Goal: Transaction & Acquisition: Register for event/course

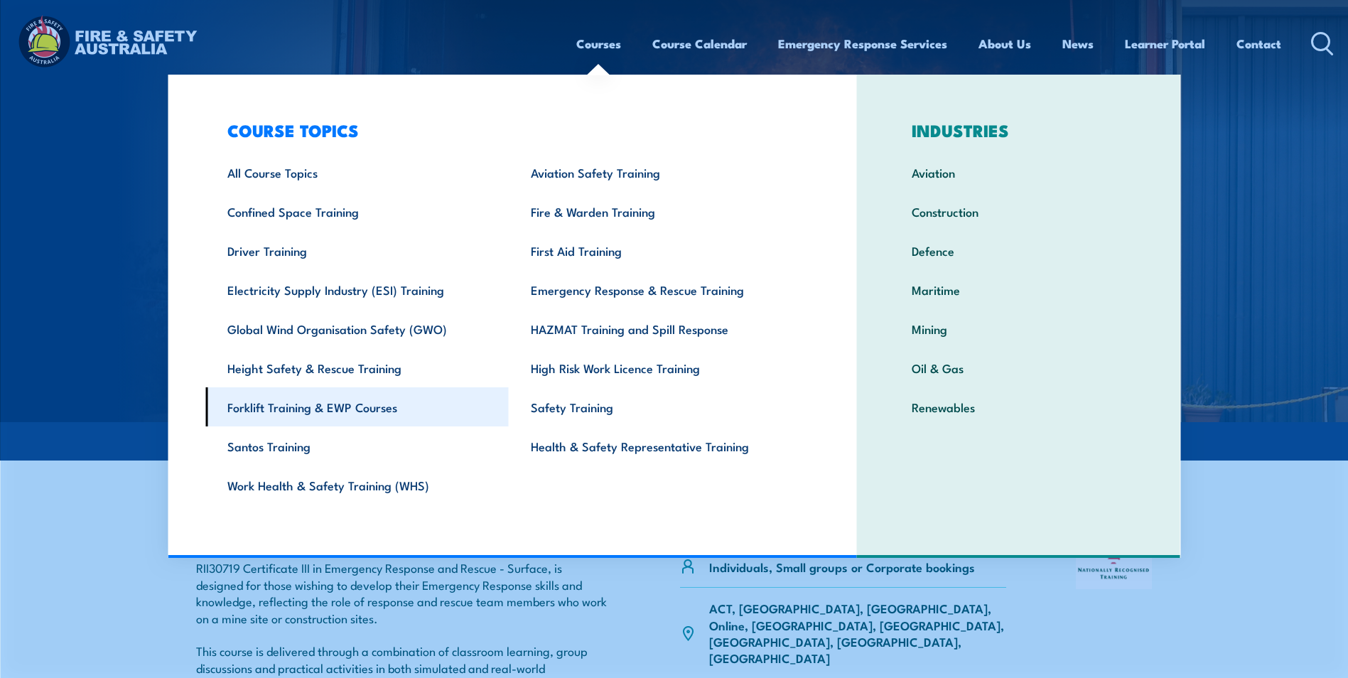
click at [306, 403] on link "Forklift Training & EWP Courses" at bounding box center [357, 406] width 304 height 39
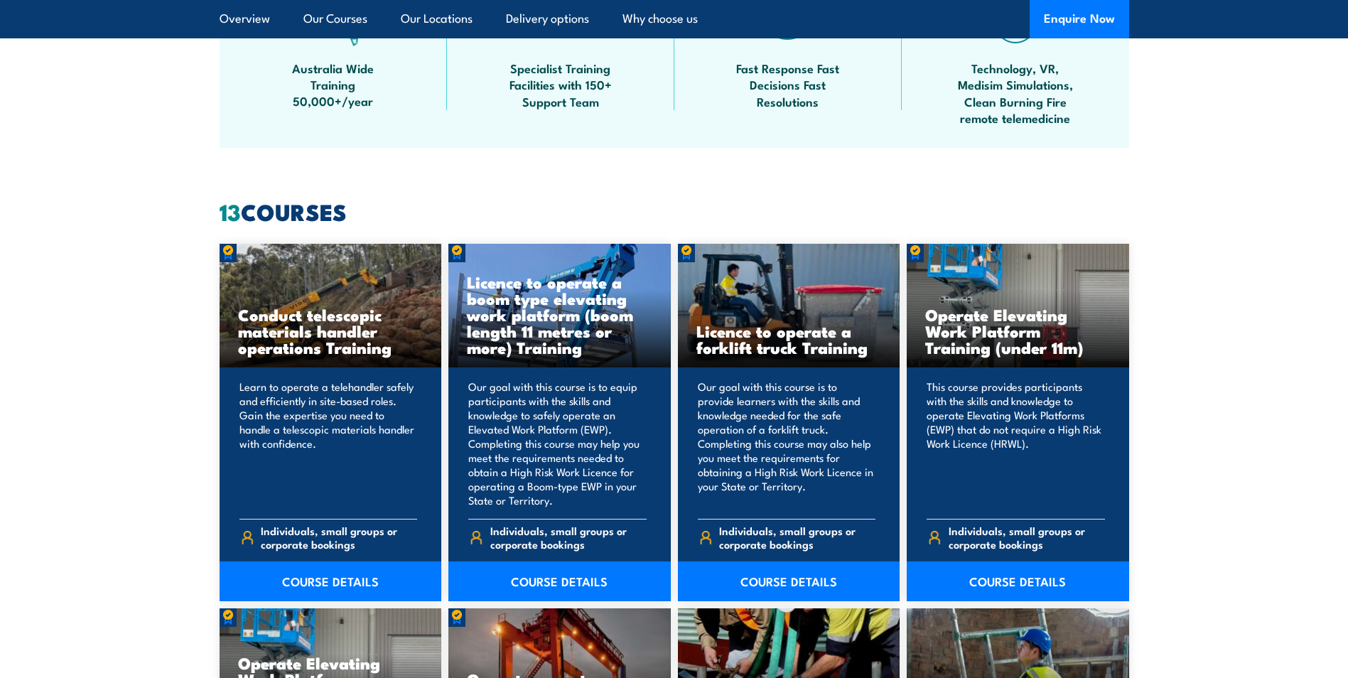
scroll to position [995, 0]
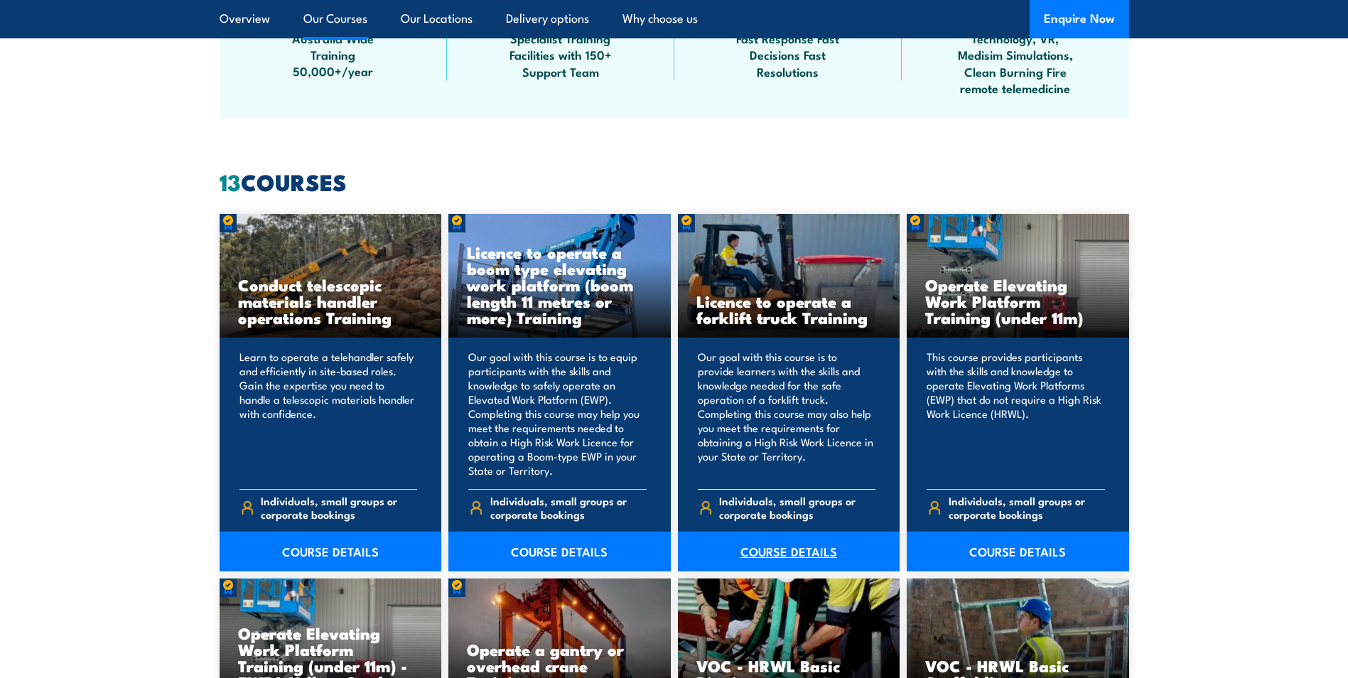
click at [769, 554] on link "COURSE DETAILS" at bounding box center [789, 552] width 222 height 40
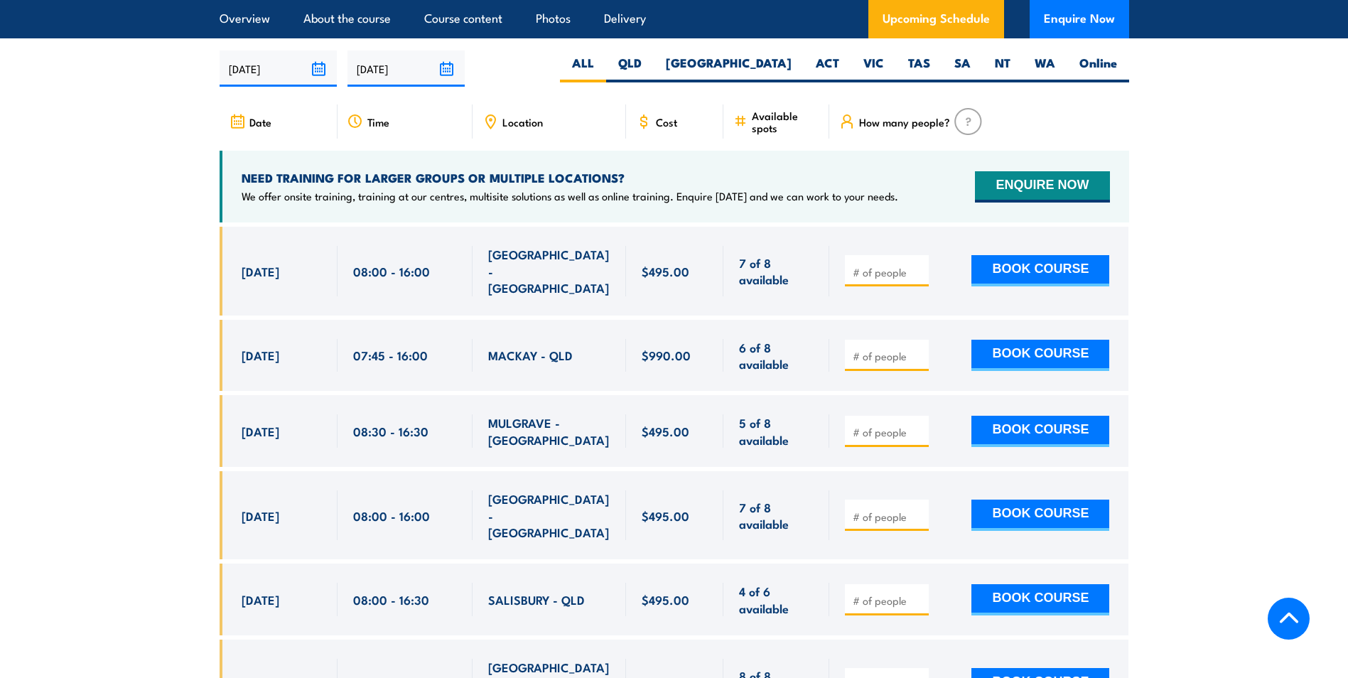
scroll to position [2417, 0]
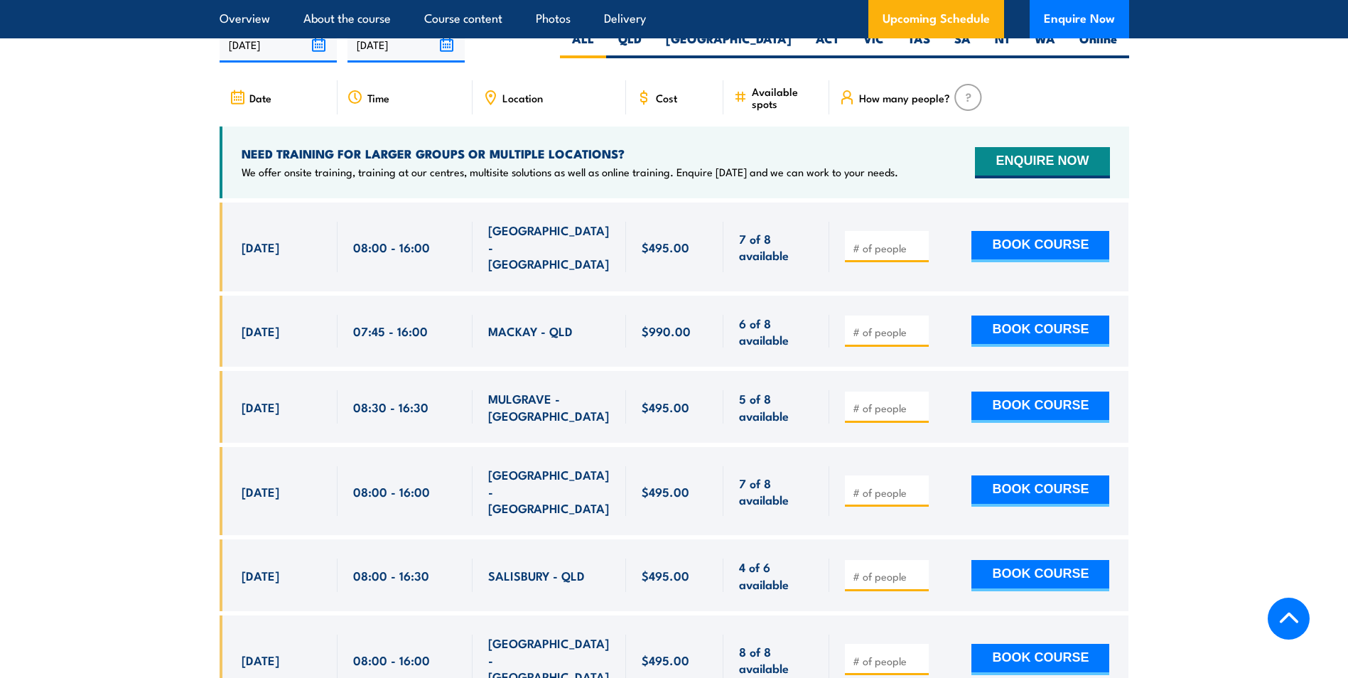
click at [861, 569] on input "number" at bounding box center [888, 576] width 71 height 14
type input "1"
click at [1070, 560] on button "BOOK COURSE" at bounding box center [1041, 575] width 138 height 31
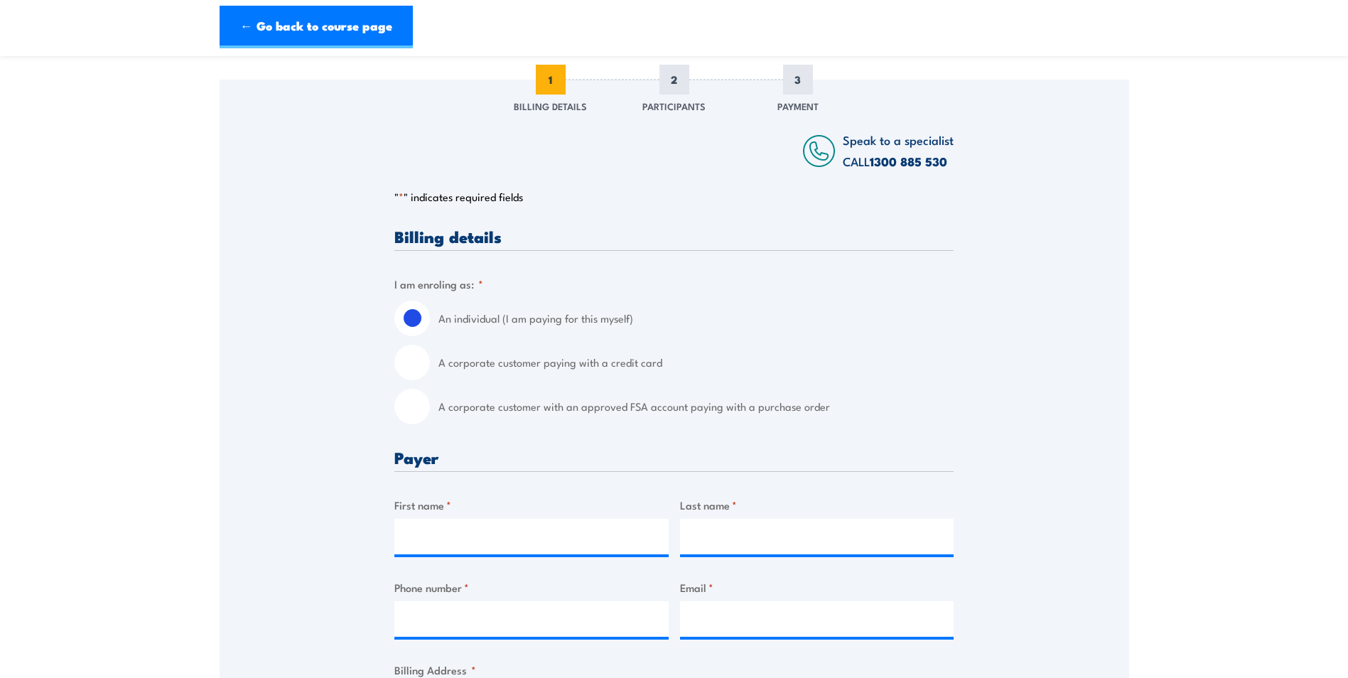
scroll to position [213, 0]
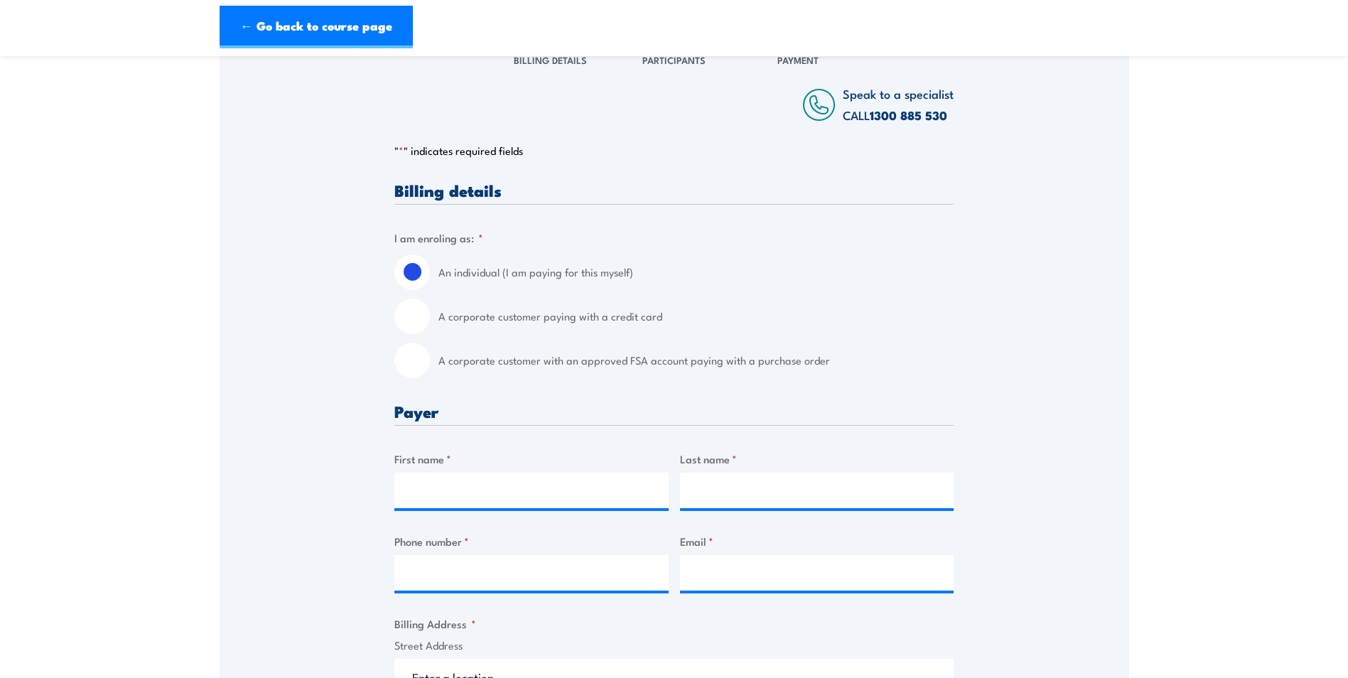
click at [413, 378] on input "A corporate customer with an approved FSA account paying with a purchase order" at bounding box center [412, 361] width 36 height 36
radio input "true"
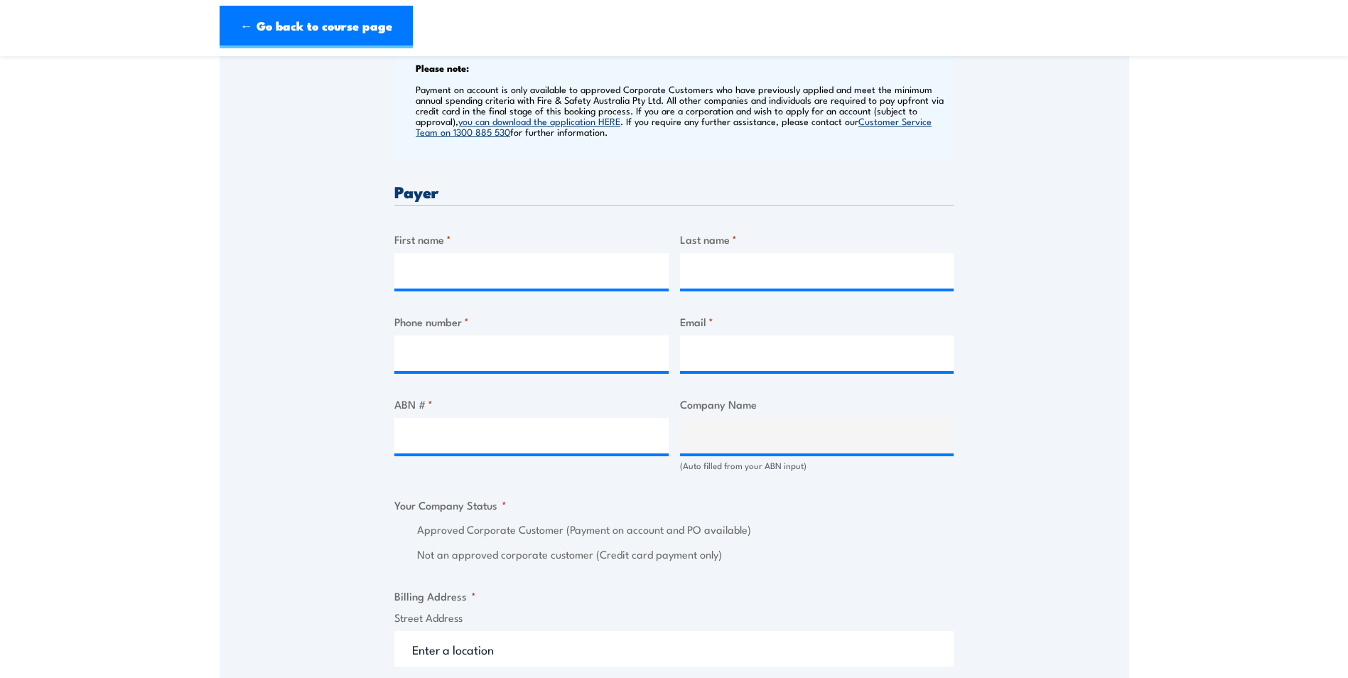
scroll to position [569, 0]
click at [427, 281] on input "First name *" at bounding box center [531, 270] width 274 height 36
type input "Charmaine"
type input "TAFFE"
type input "0733825177"
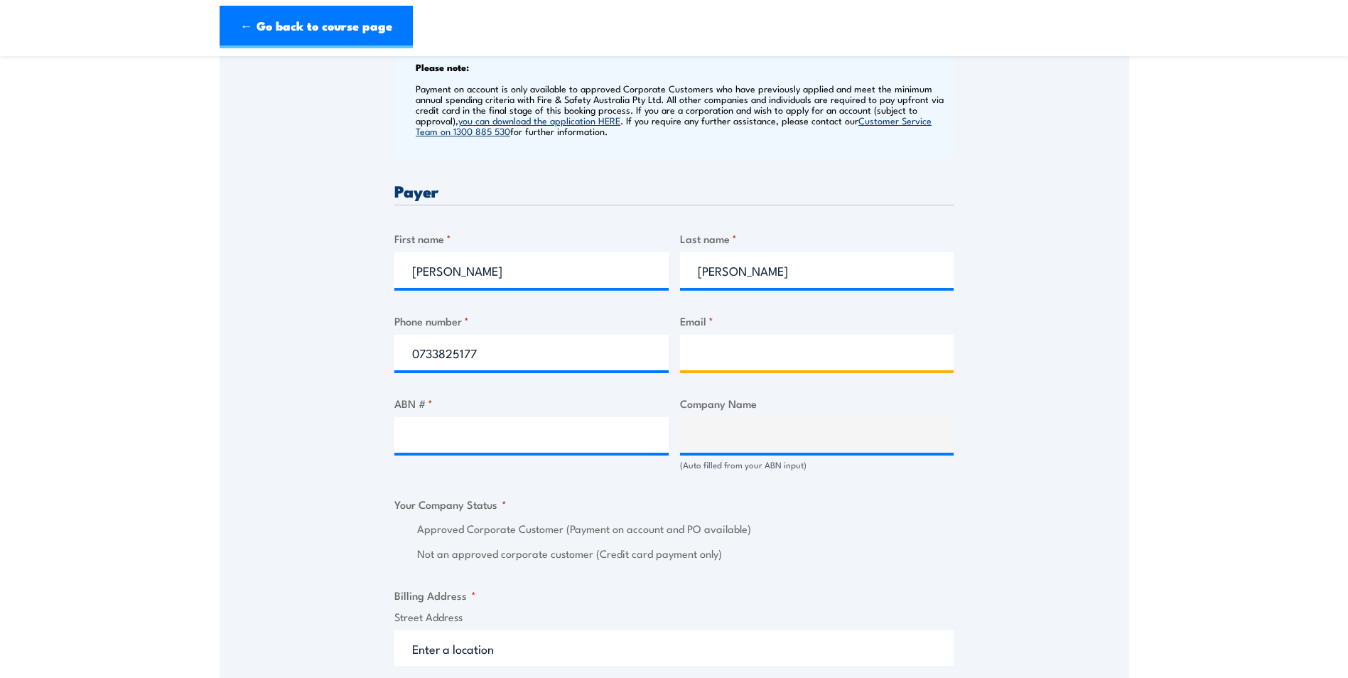
type input "ctaffe@teysaust.com.au"
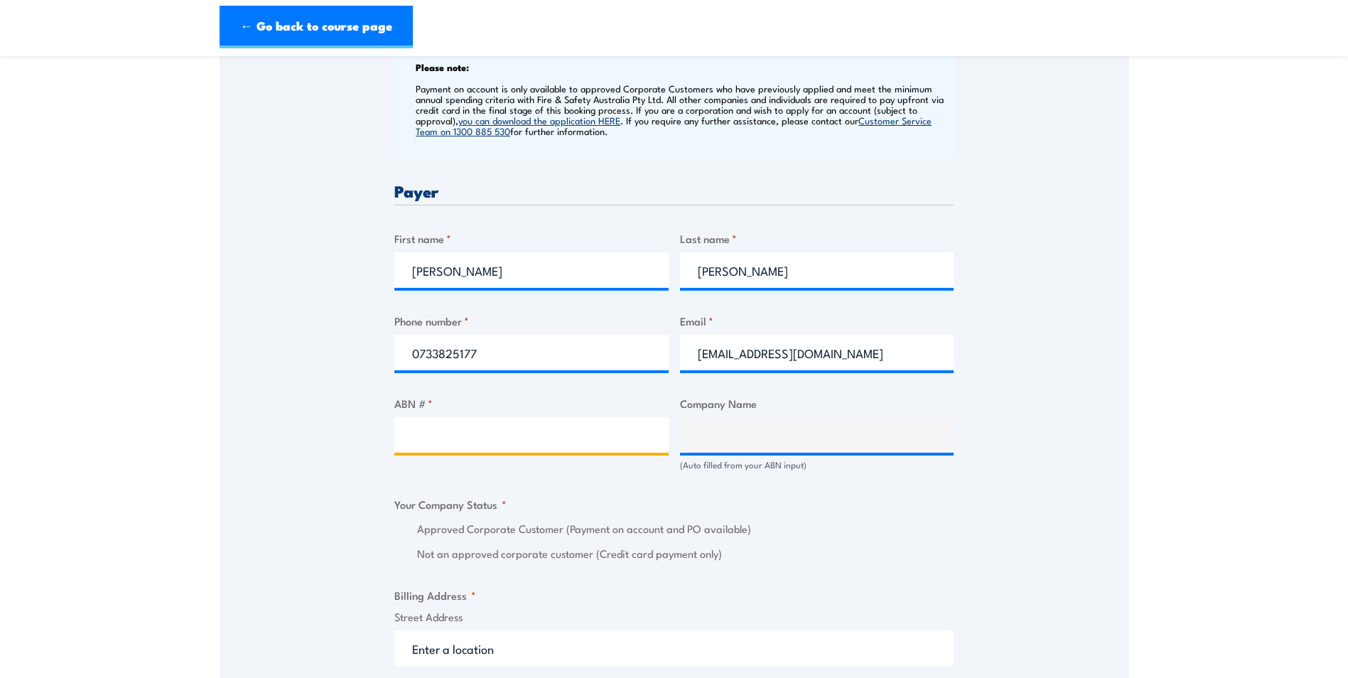
click at [442, 451] on input "ABN # *" at bounding box center [531, 435] width 274 height 36
type input "97009672459"
type input "TEYS AUSTRALIA BEENLEIGH PTY LTD"
radio input "true"
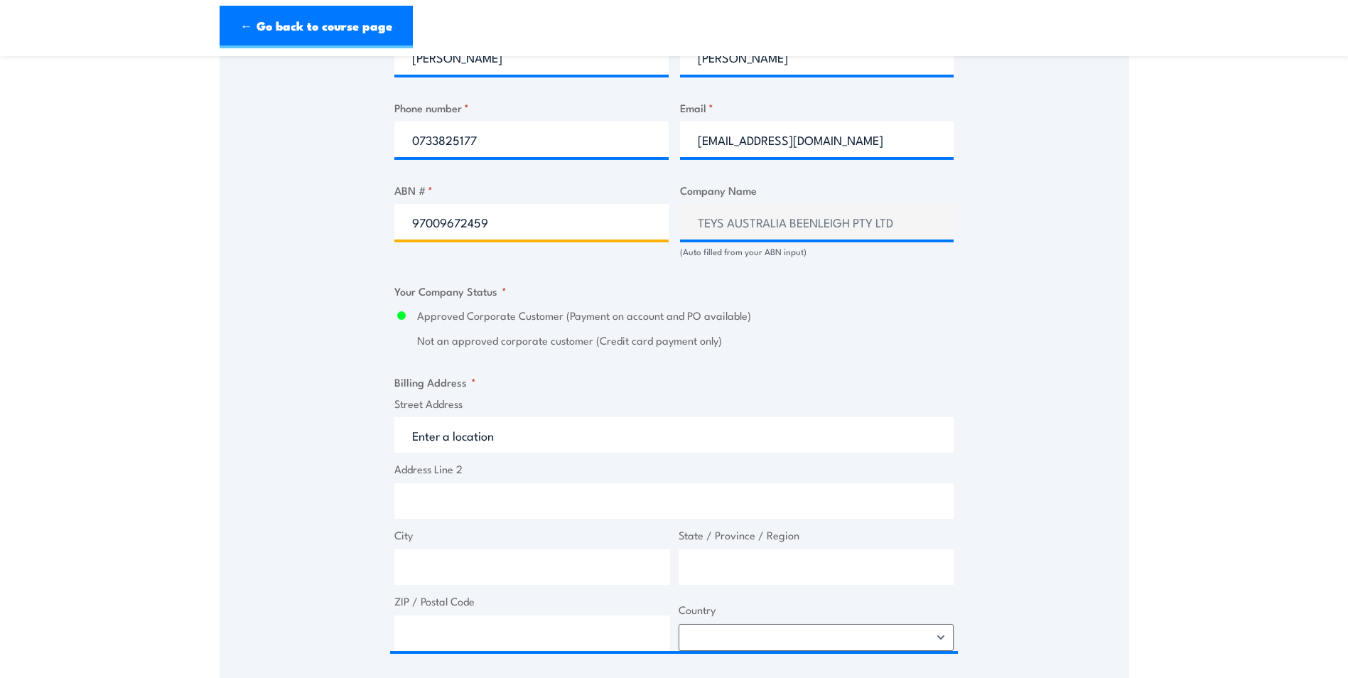
scroll to position [853, 0]
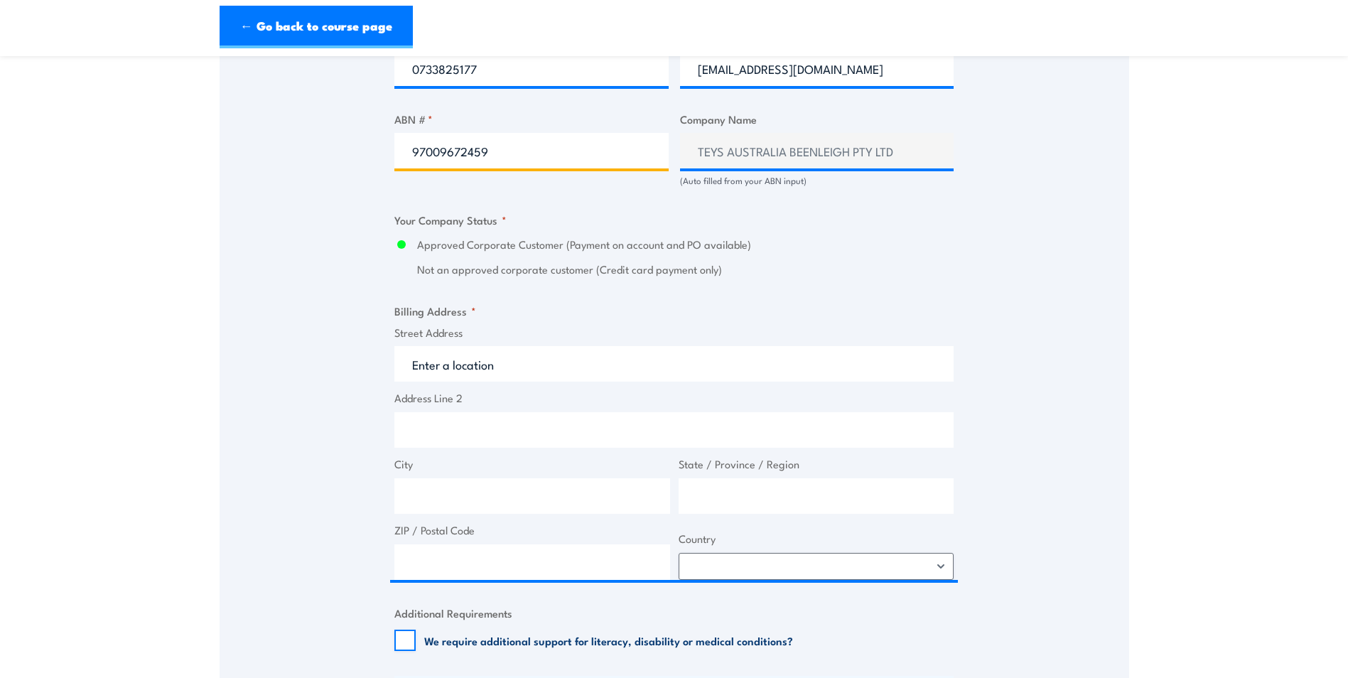
type input "97009672459"
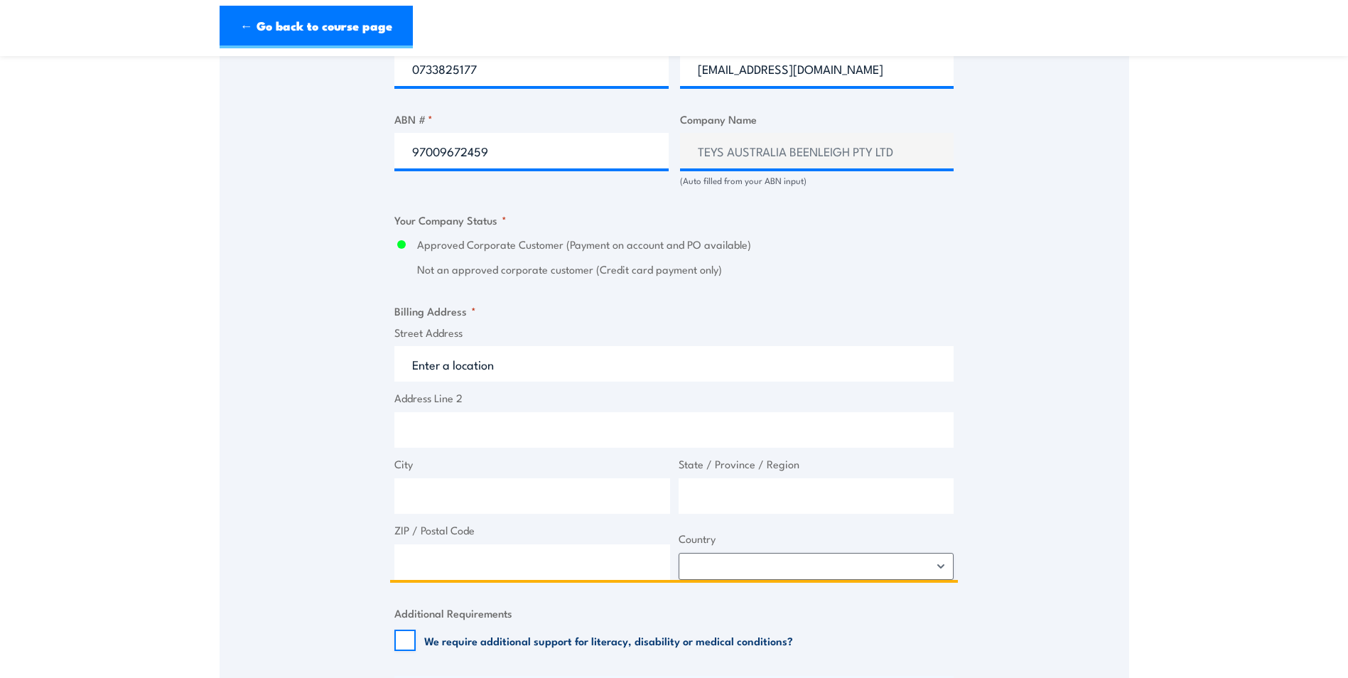
click at [584, 380] on input "Street Address" at bounding box center [673, 364] width 559 height 36
type input "112-148 Logan River Rd"
type input "Holmview"
type input "Queensland"
type input "4207"
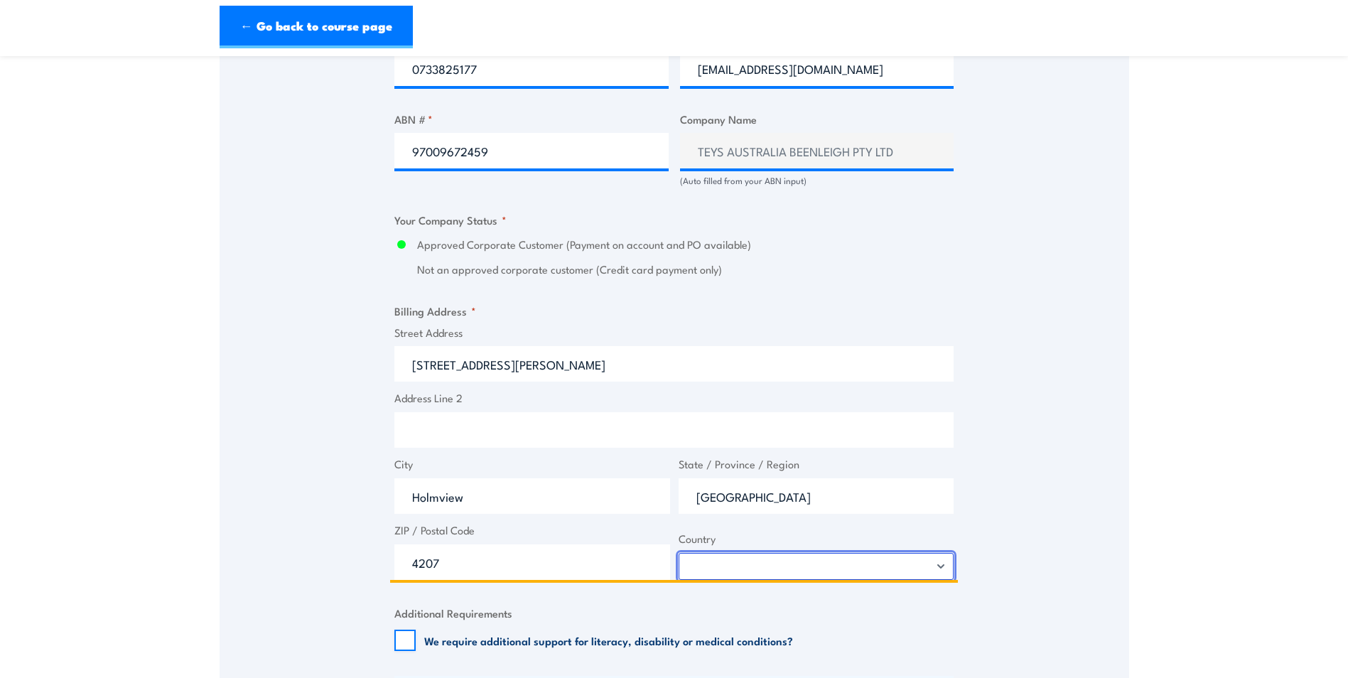
select select "Australia"
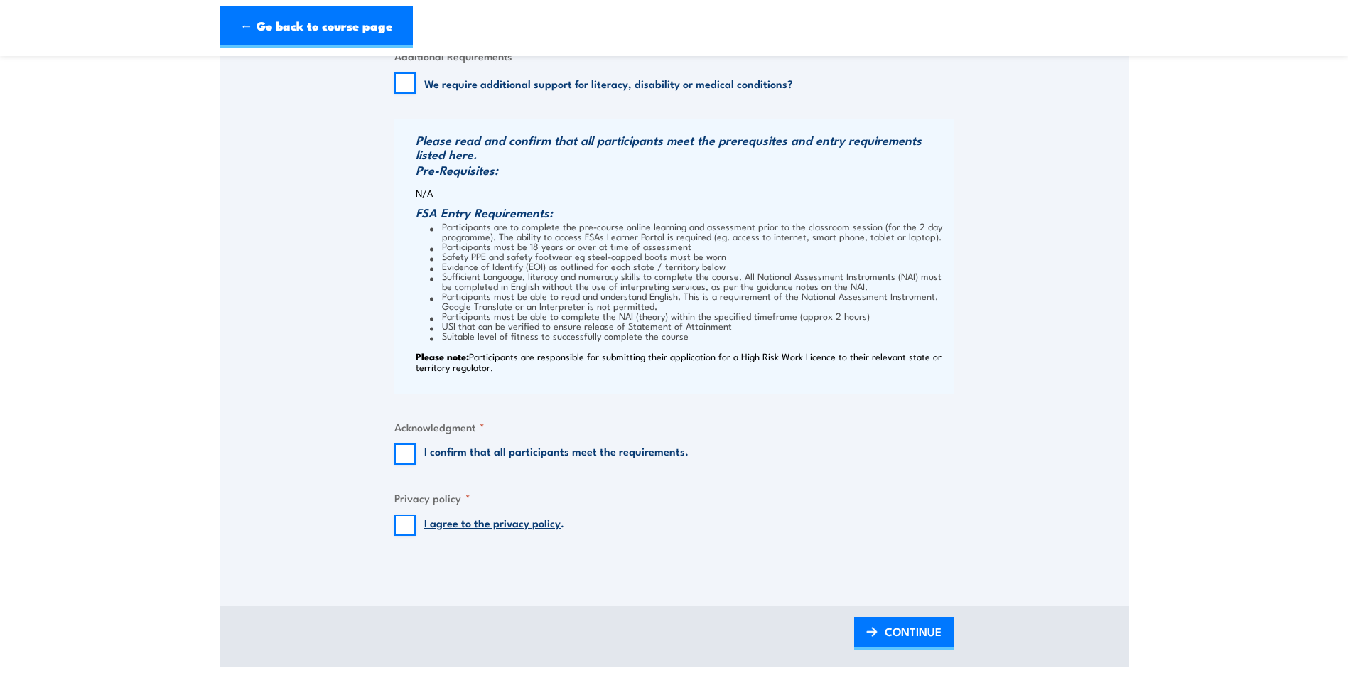
scroll to position [1422, 0]
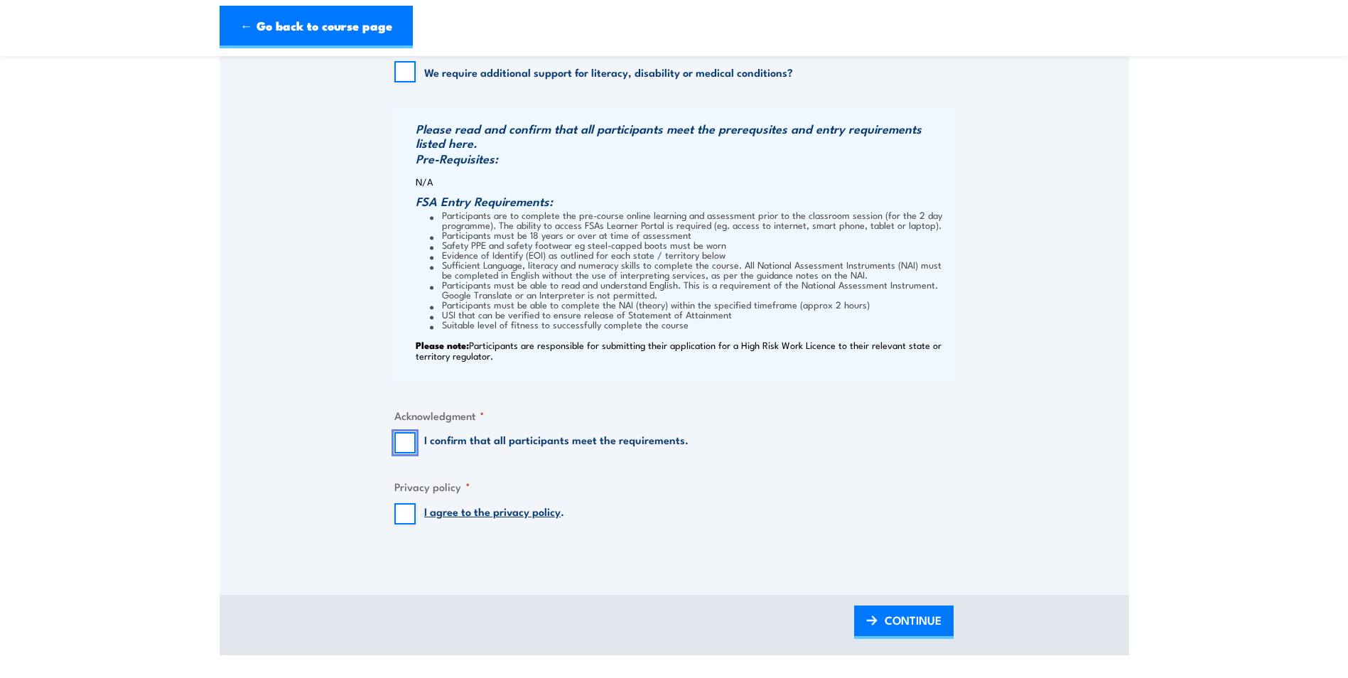
click at [406, 453] on input "I confirm that all participants meet the requirements." at bounding box center [404, 442] width 21 height 21
checkbox input "true"
click at [405, 525] on input "I agree to the privacy policy ." at bounding box center [404, 513] width 21 height 21
checkbox input "true"
click at [909, 633] on span "CONTINUE" at bounding box center [913, 620] width 57 height 38
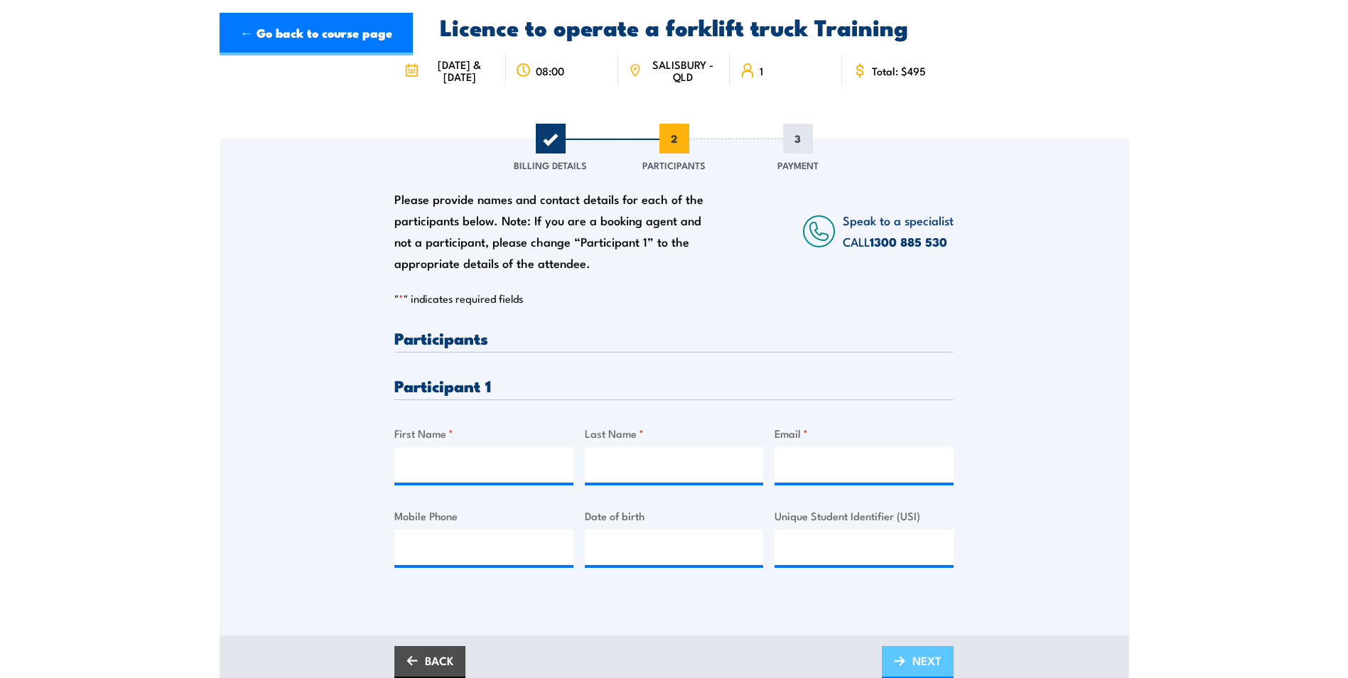
scroll to position [0, 0]
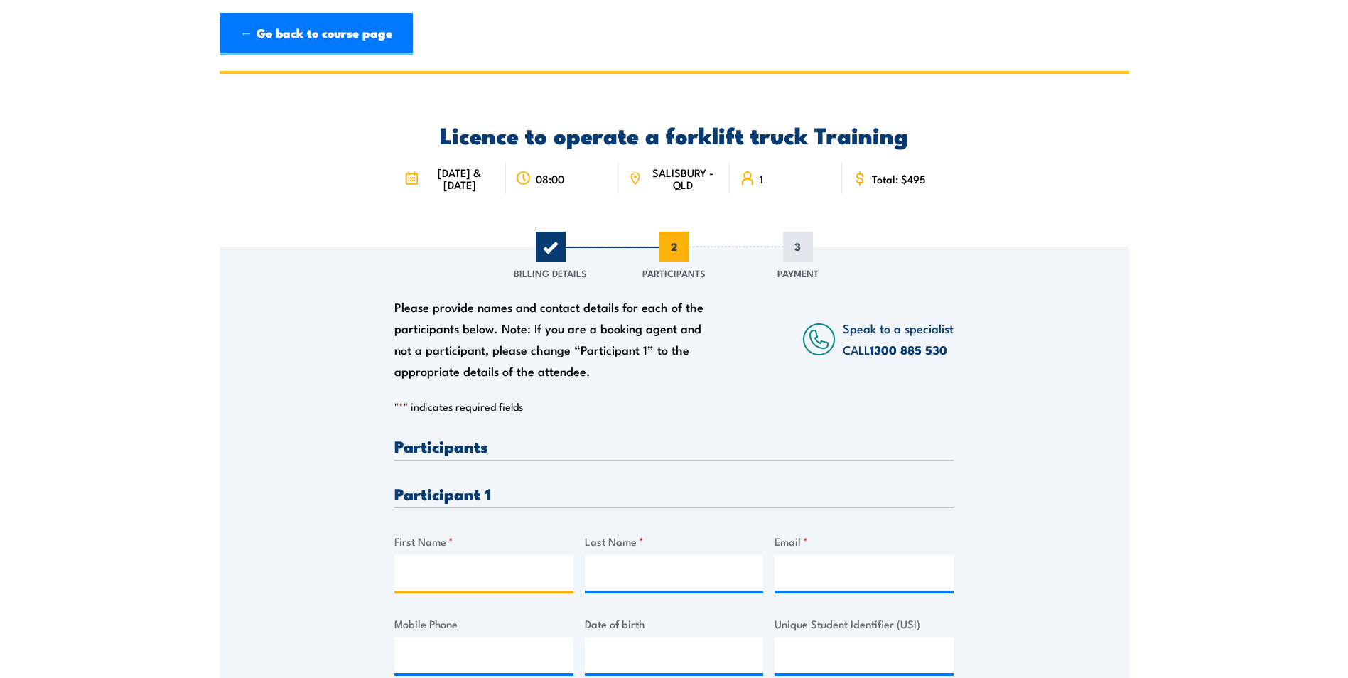
click at [525, 585] on input "First Name *" at bounding box center [483, 573] width 179 height 36
paste input "Allan"
type input "Allan"
click at [624, 591] on input "Last Name *" at bounding box center [674, 573] width 179 height 36
paste input "Lindsay"
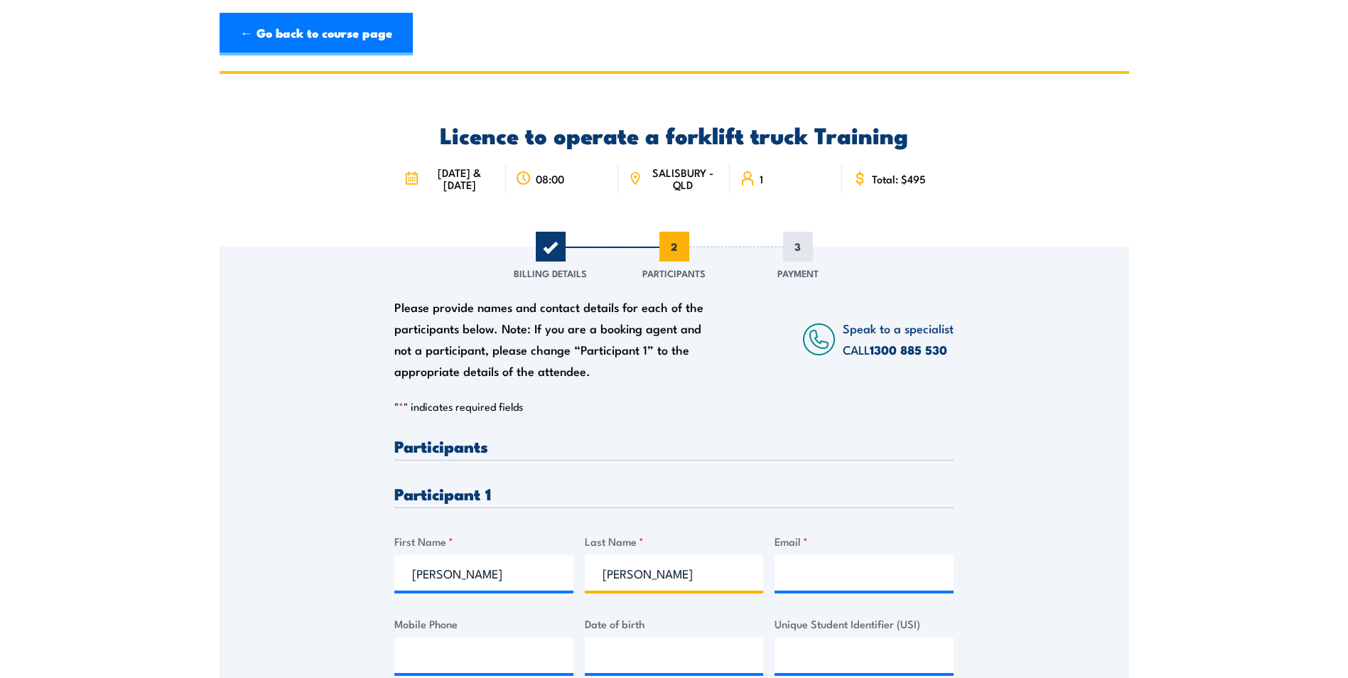
type input "Lindsay"
click at [851, 591] on input "Email *" at bounding box center [864, 573] width 179 height 36
paste input "allanlindsay72@gmail.com"
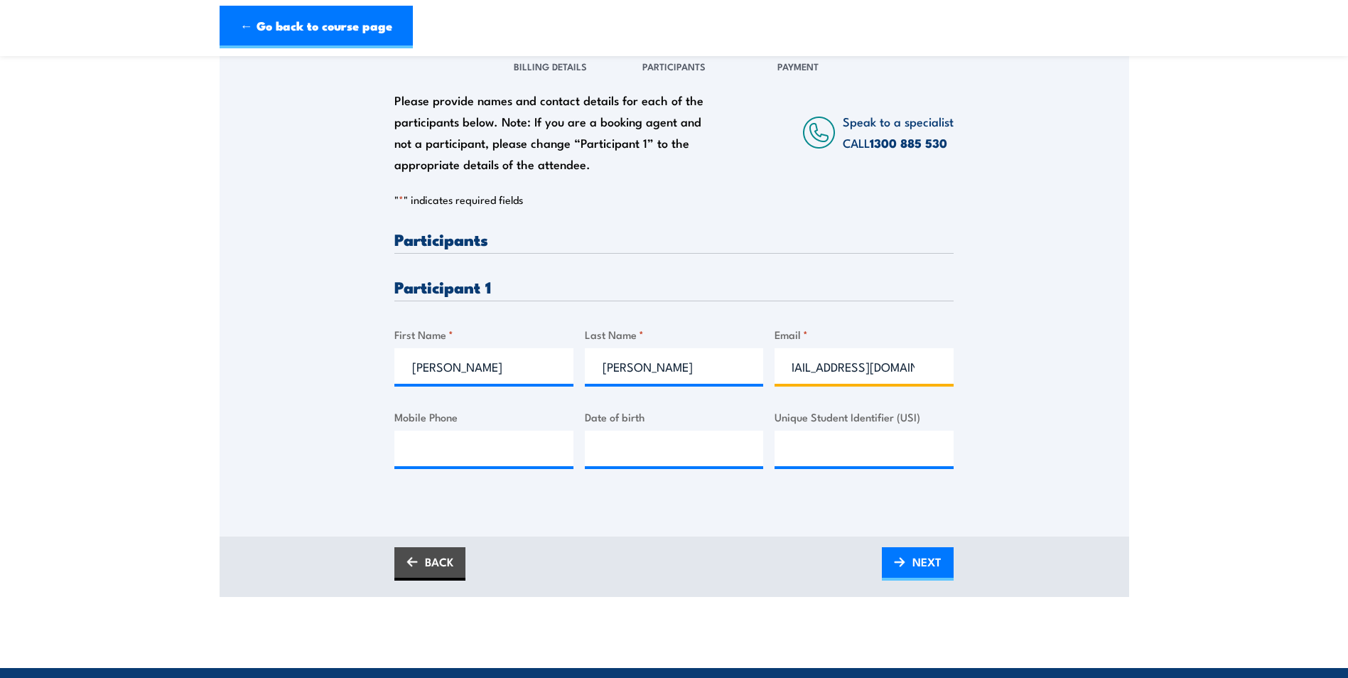
scroll to position [213, 0]
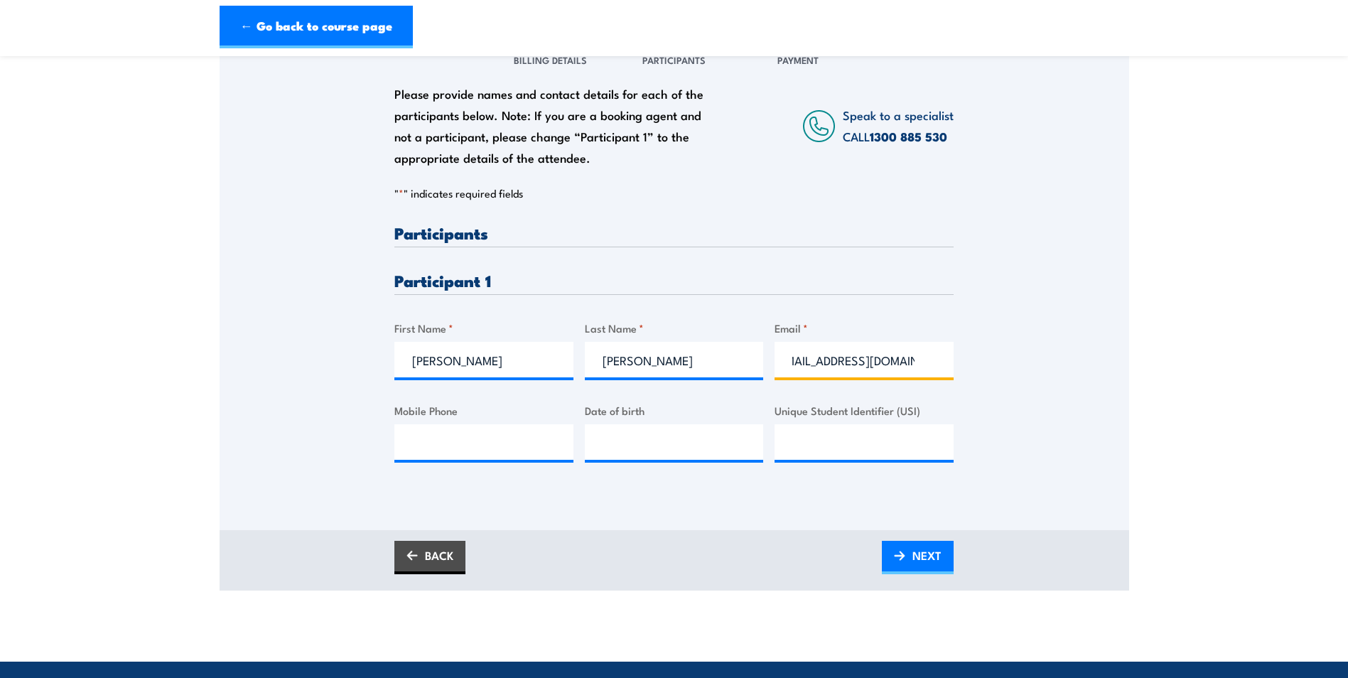
type input "allanlindsay72@gmail.com"
click at [415, 442] on input "Mobile Phone" at bounding box center [483, 442] width 179 height 36
paste input "61414270553"
type input "0414270553"
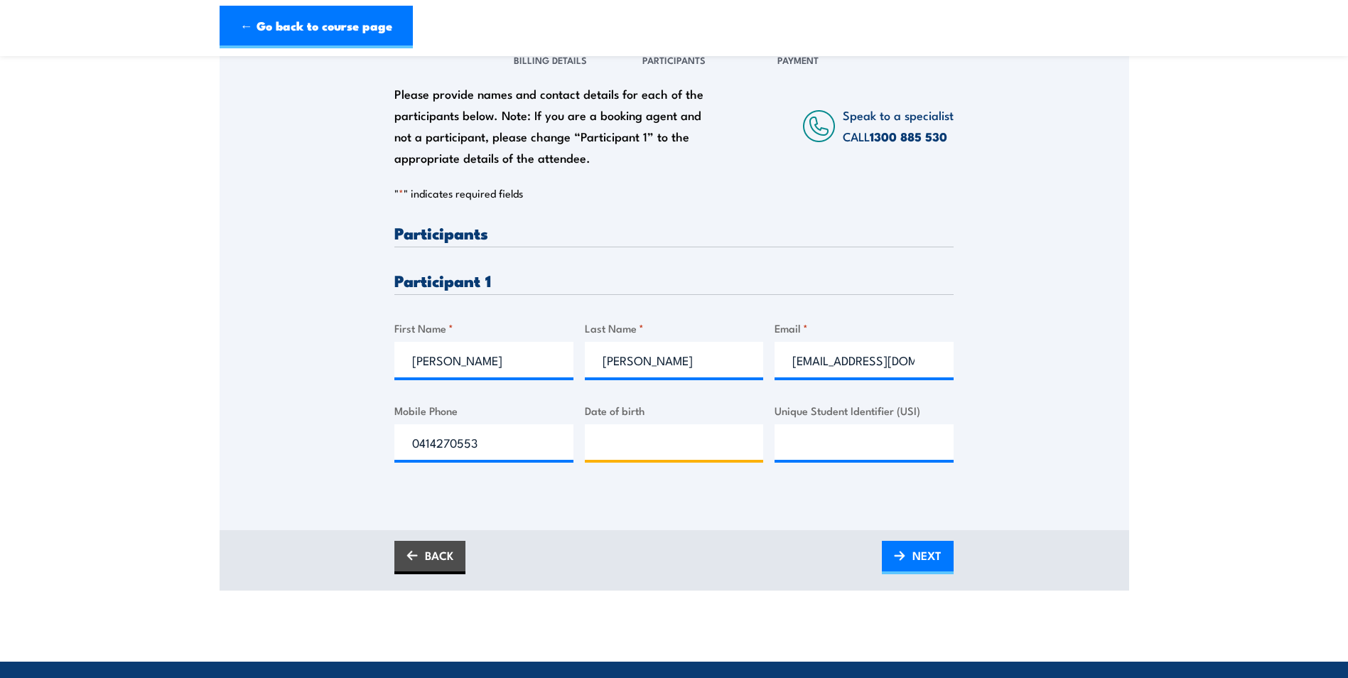
type input "__/__/____"
click at [623, 455] on input "__/__/____" at bounding box center [674, 442] width 179 height 36
click at [640, 453] on input "__/__/____" at bounding box center [674, 442] width 179 height 36
click at [597, 456] on input "__/__/____" at bounding box center [674, 442] width 179 height 36
type input "04/06/1972"
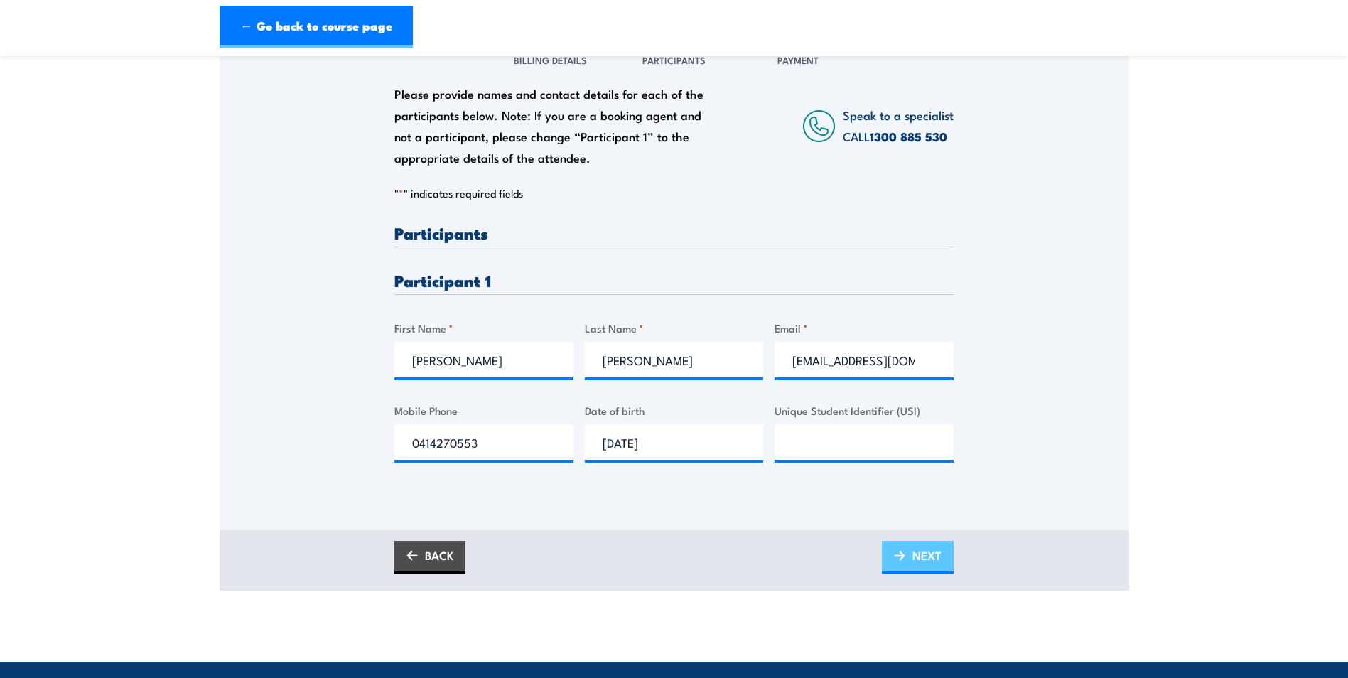
click at [940, 569] on span "NEXT" at bounding box center [927, 556] width 29 height 38
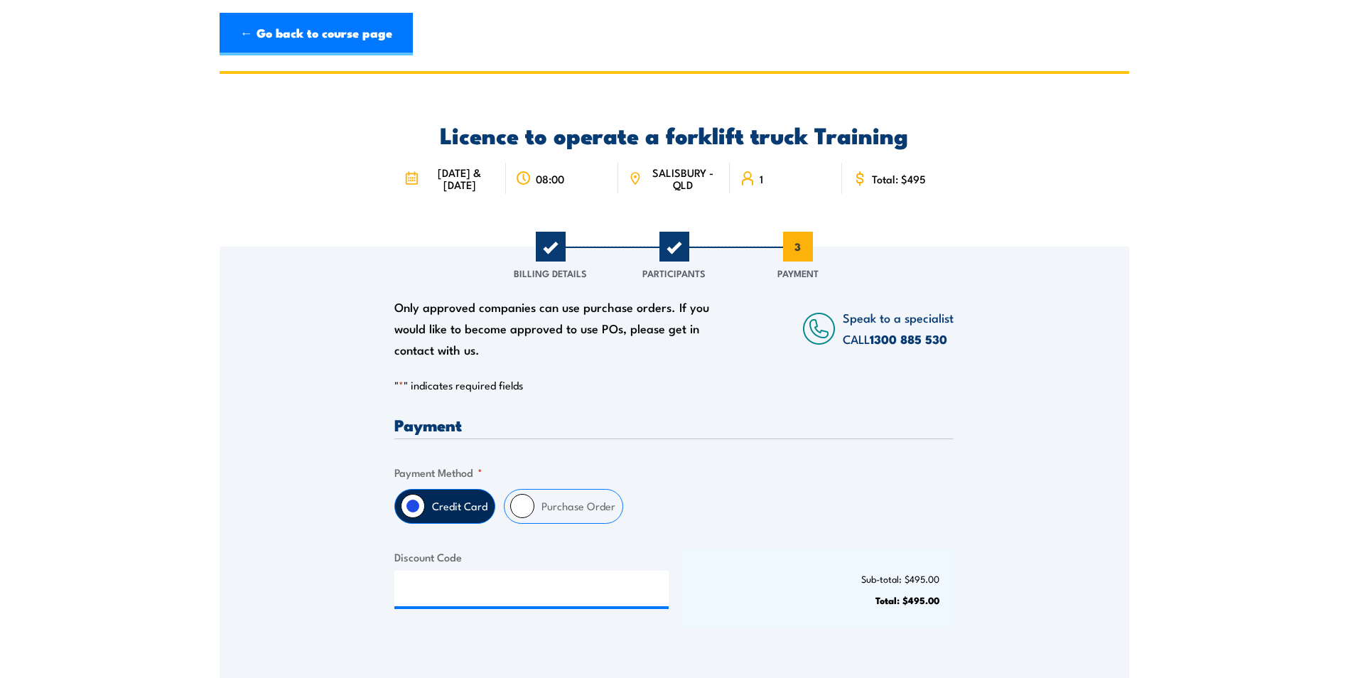
click at [516, 518] on input "Purchase Order" at bounding box center [522, 506] width 24 height 24
radio input "true"
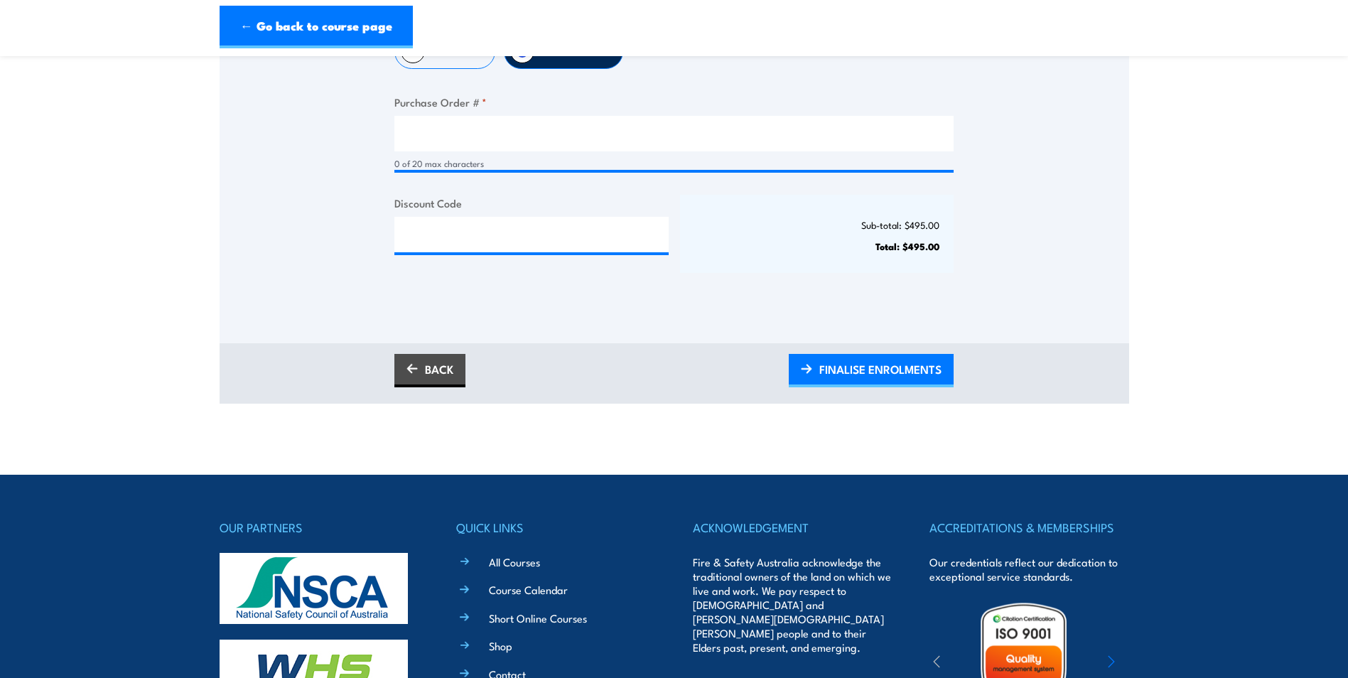
scroll to position [498, 0]
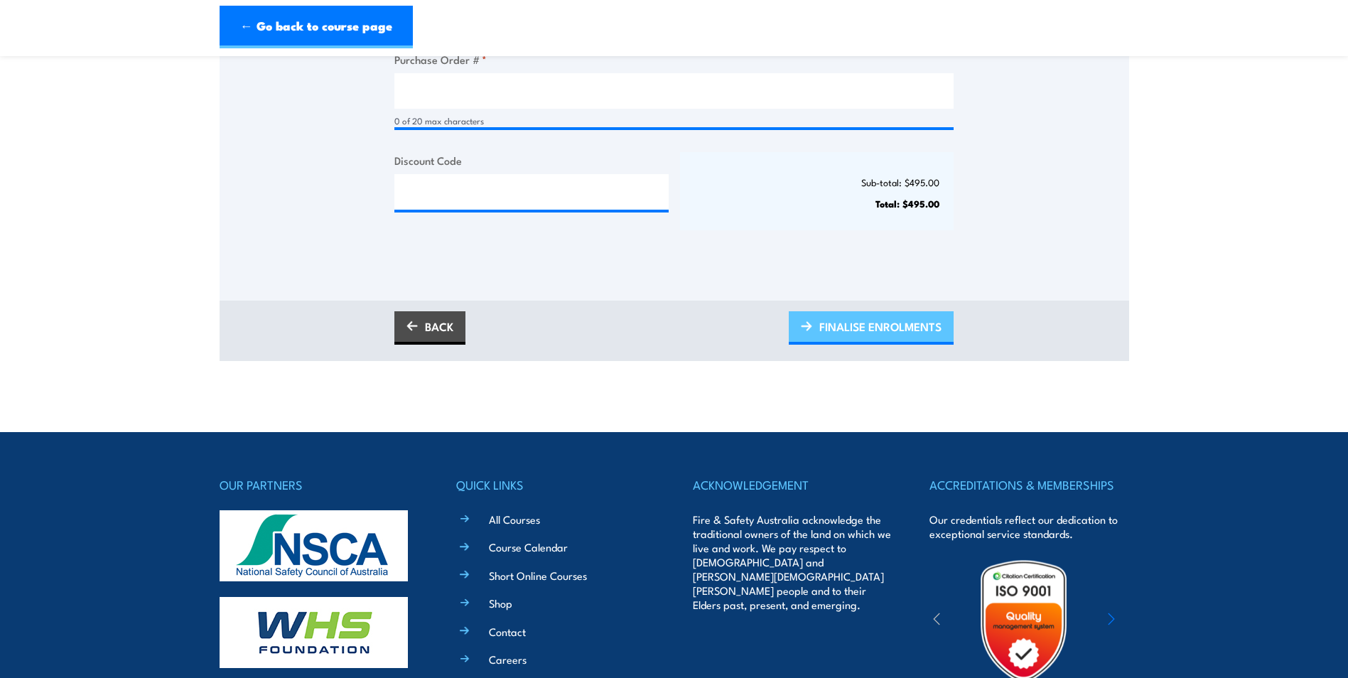
click at [850, 343] on span "FINALISE ENROLMENTS" at bounding box center [881, 327] width 122 height 38
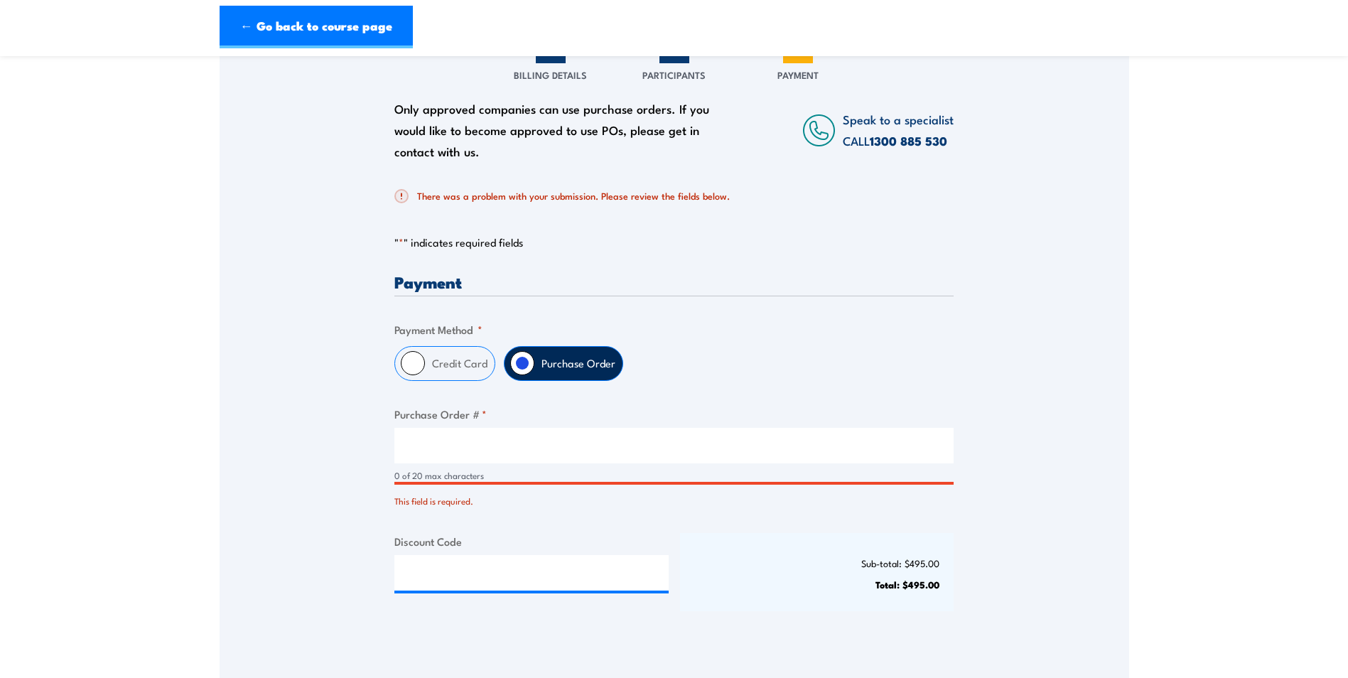
scroll to position [210, 0]
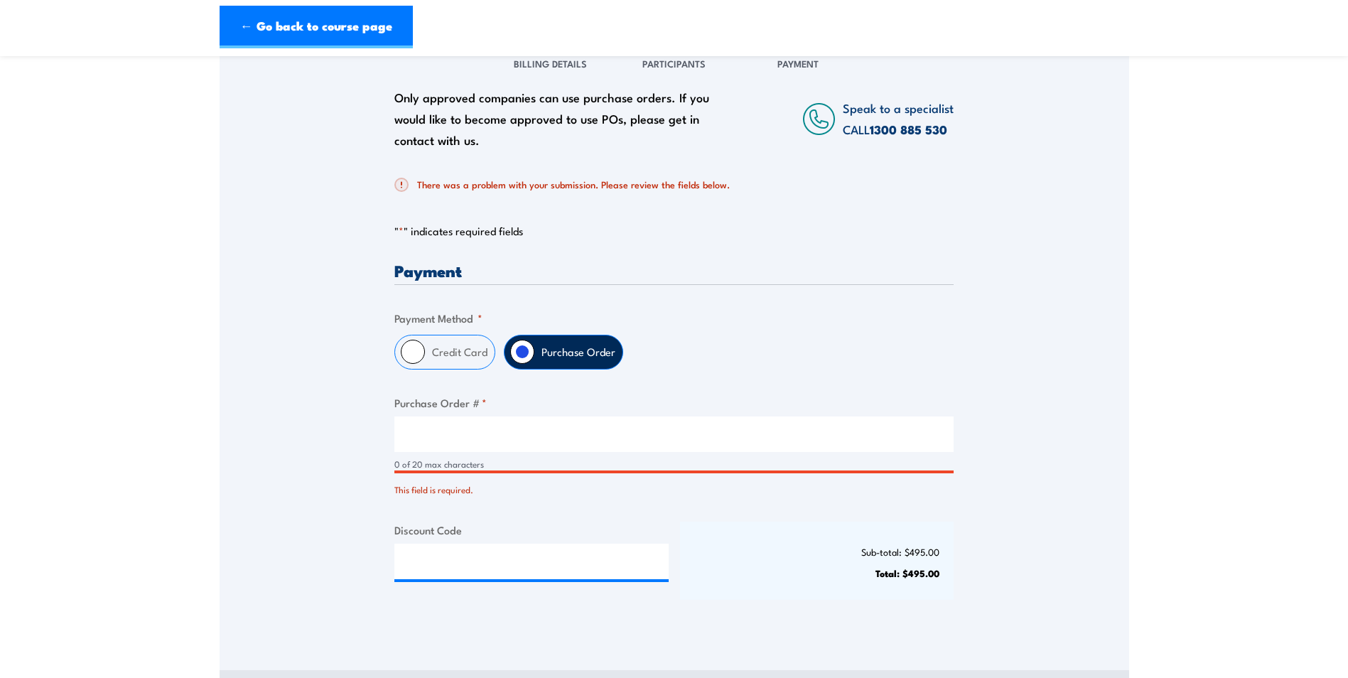
click at [428, 436] on input "Purchase Order # *" at bounding box center [673, 435] width 559 height 36
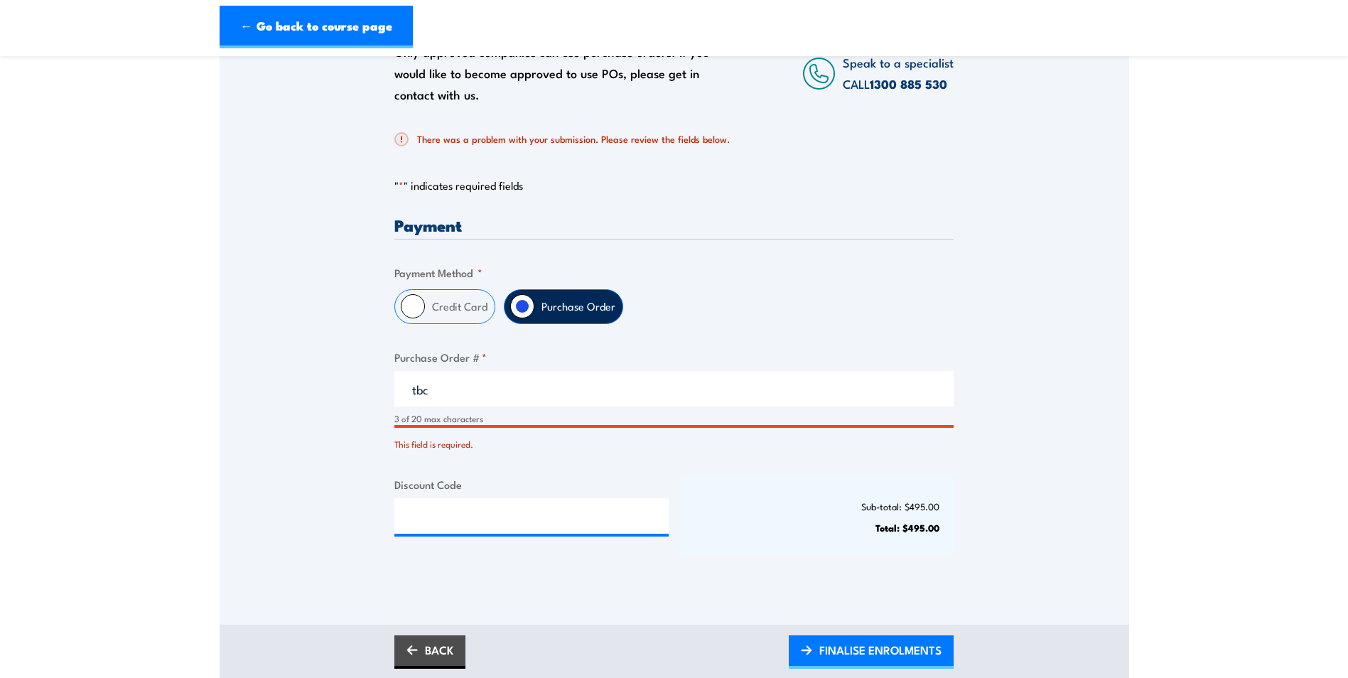
scroll to position [565, 0]
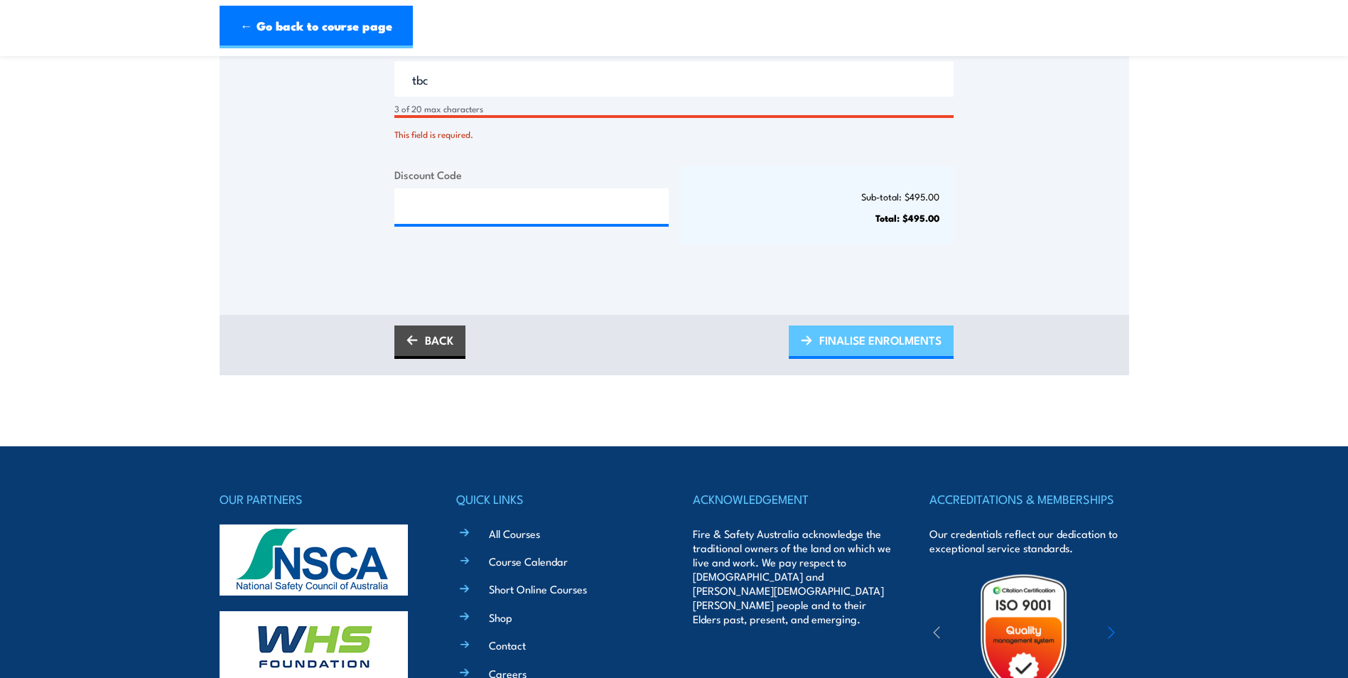
type input "tbc"
click at [805, 359] on link "FINALISE ENROLMENTS" at bounding box center [871, 342] width 165 height 33
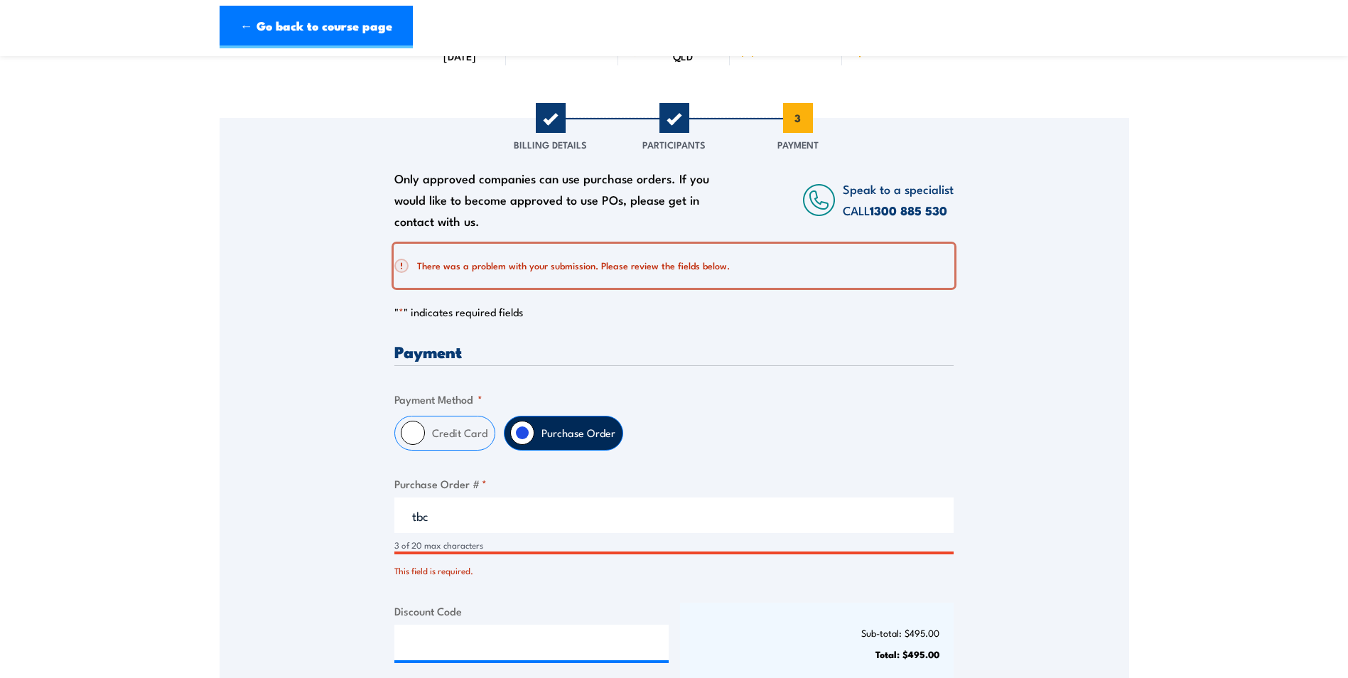
scroll to position [68, 0]
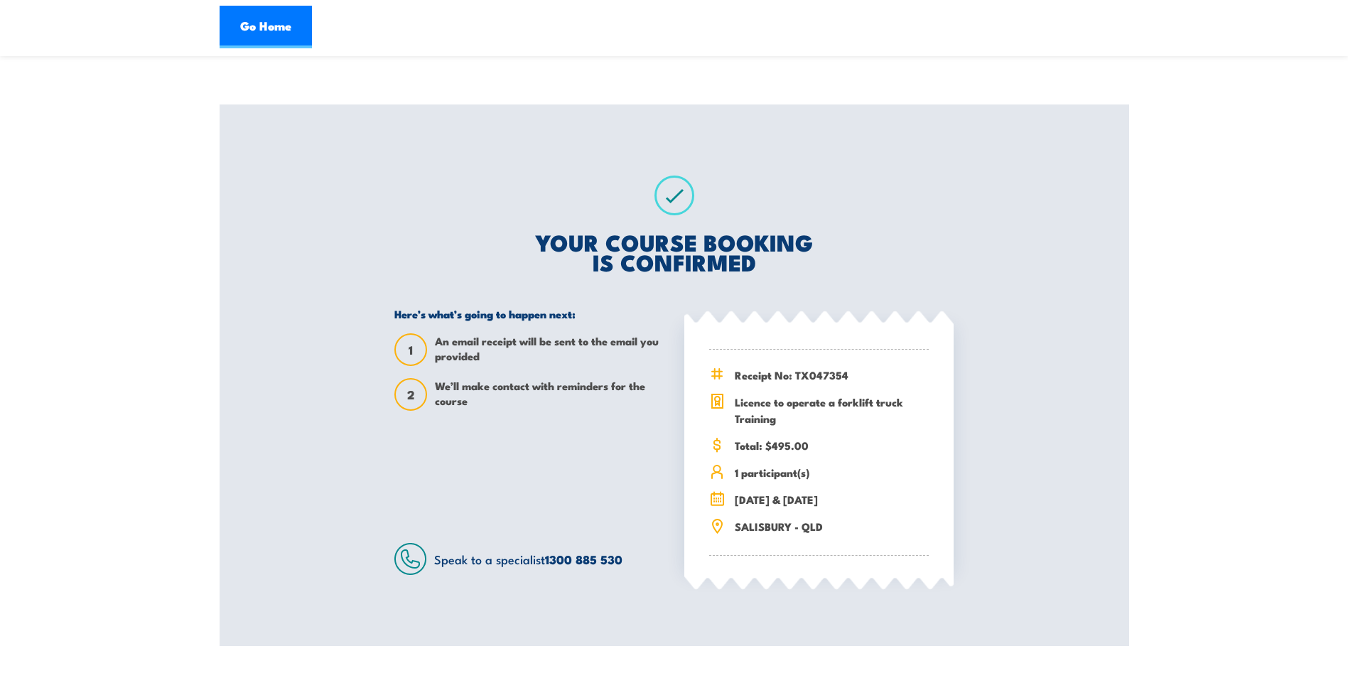
scroll to position [71, 0]
